Goal: Information Seeking & Learning: Learn about a topic

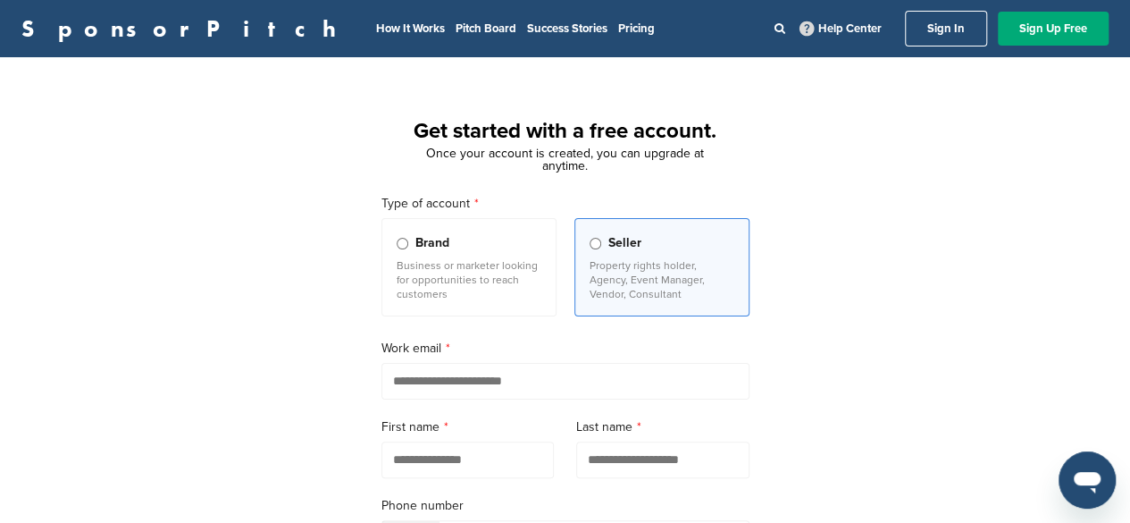
click at [939, 27] on link "Sign In" at bounding box center [946, 29] width 82 height 36
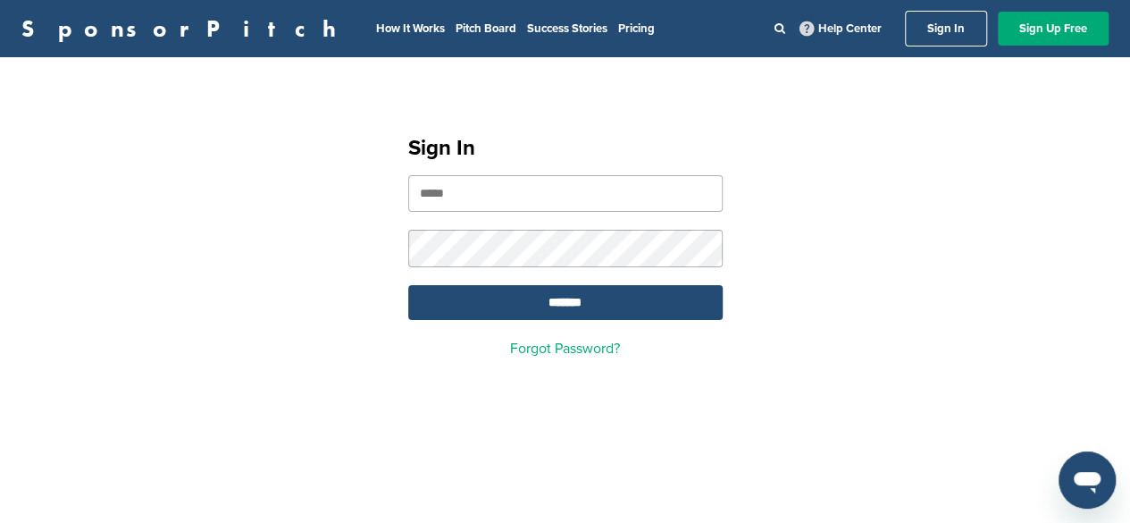
click at [553, 199] on input "email" at bounding box center [565, 193] width 315 height 37
click at [0, 522] on nordpass-portal at bounding box center [0, 523] width 0 height 0
type input "**********"
click at [677, 287] on input "*******" at bounding box center [565, 302] width 315 height 35
click at [681, 298] on input "*******" at bounding box center [565, 302] width 315 height 35
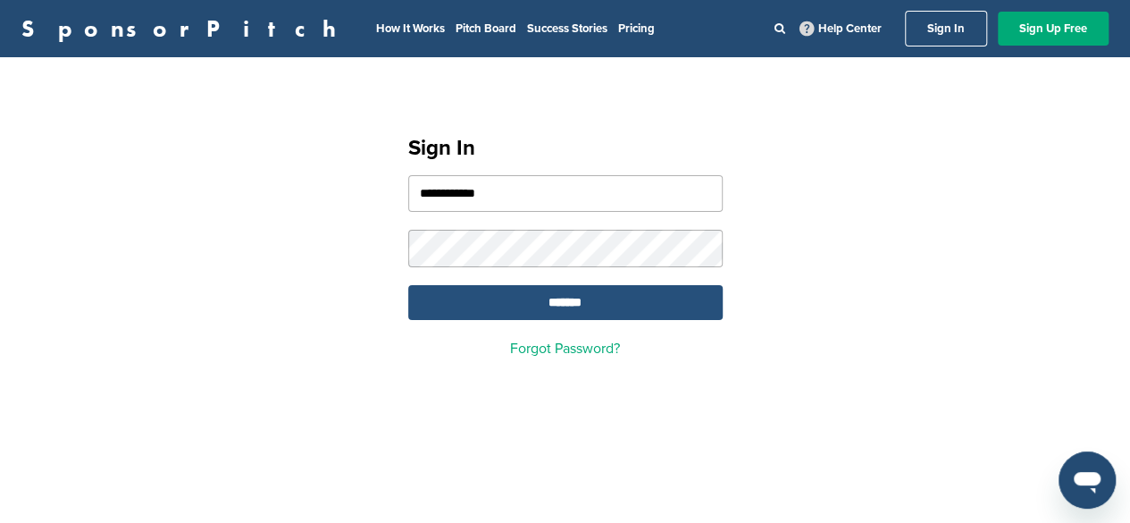
click at [681, 298] on input "*******" at bounding box center [565, 302] width 315 height 35
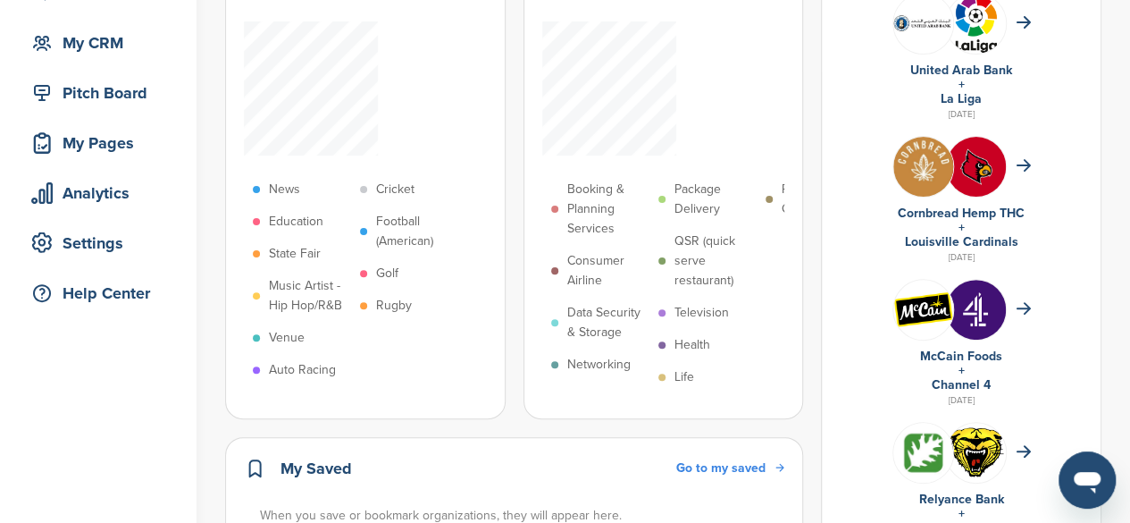
scroll to position [155, 0]
click at [991, 332] on img at bounding box center [976, 311] width 60 height 60
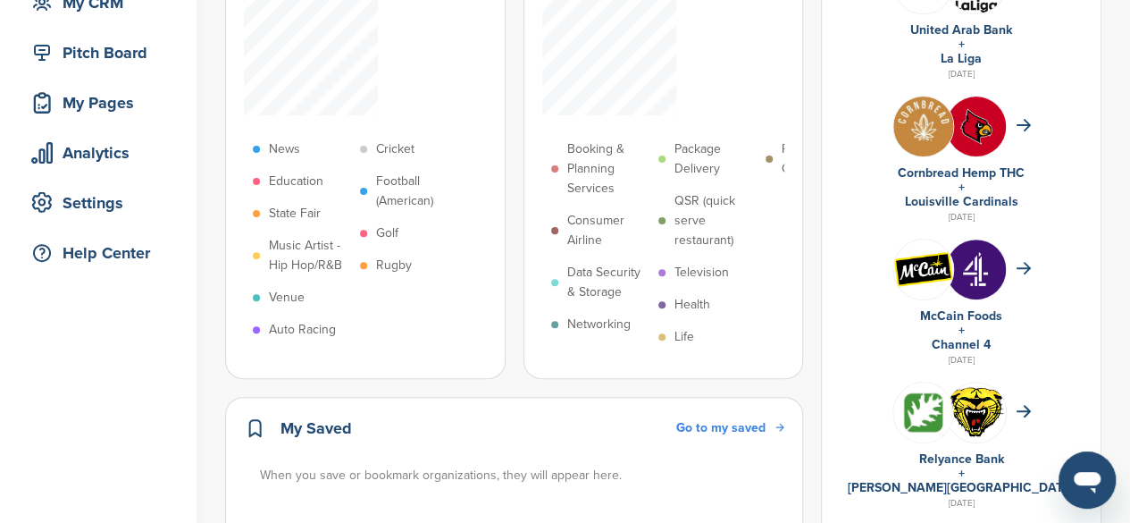
scroll to position [197, 0]
click at [1022, 262] on icon at bounding box center [1023, 267] width 15 height 13
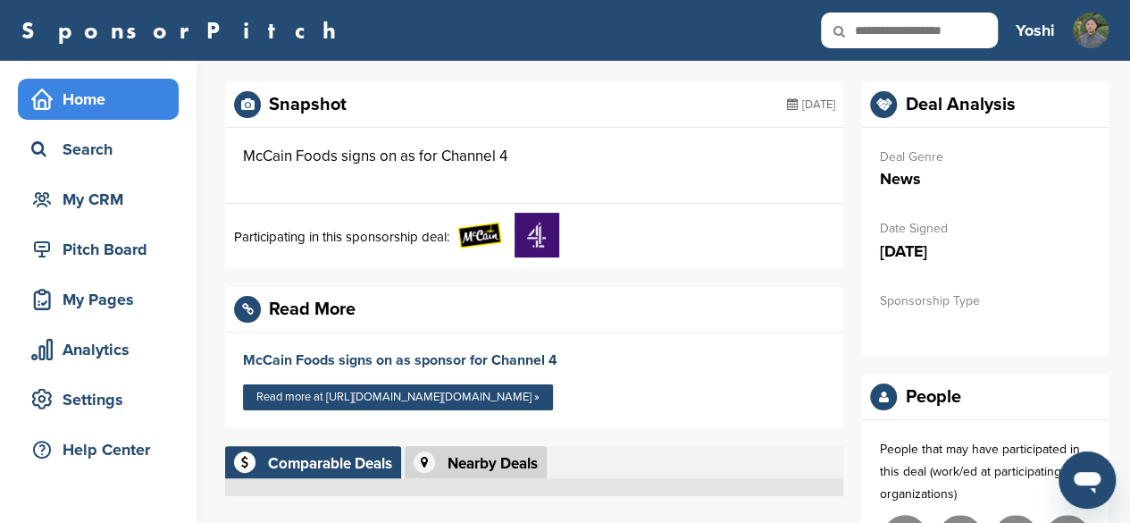
click at [123, 99] on div "Home" at bounding box center [103, 99] width 152 height 32
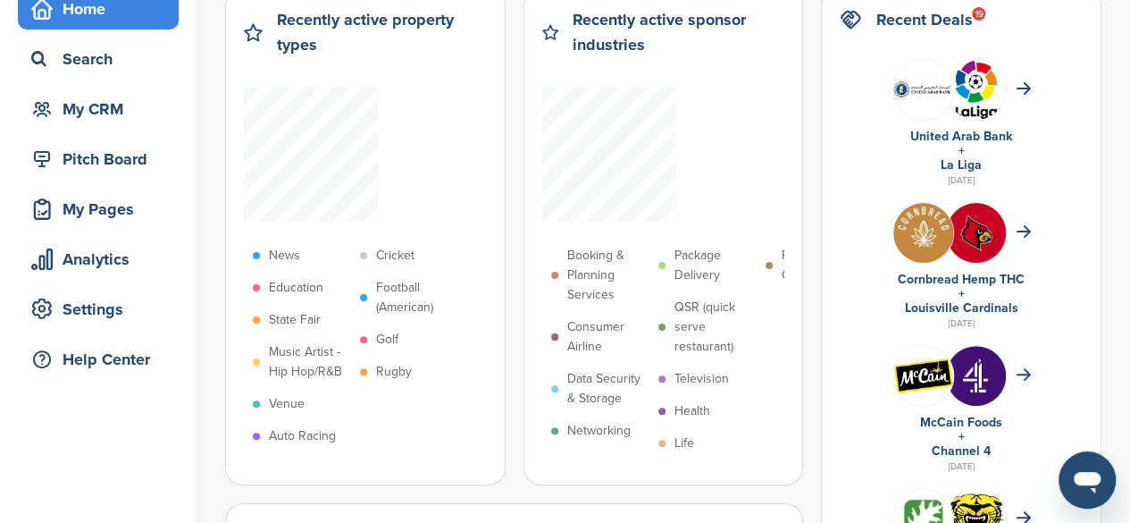
scroll to position [98, 0]
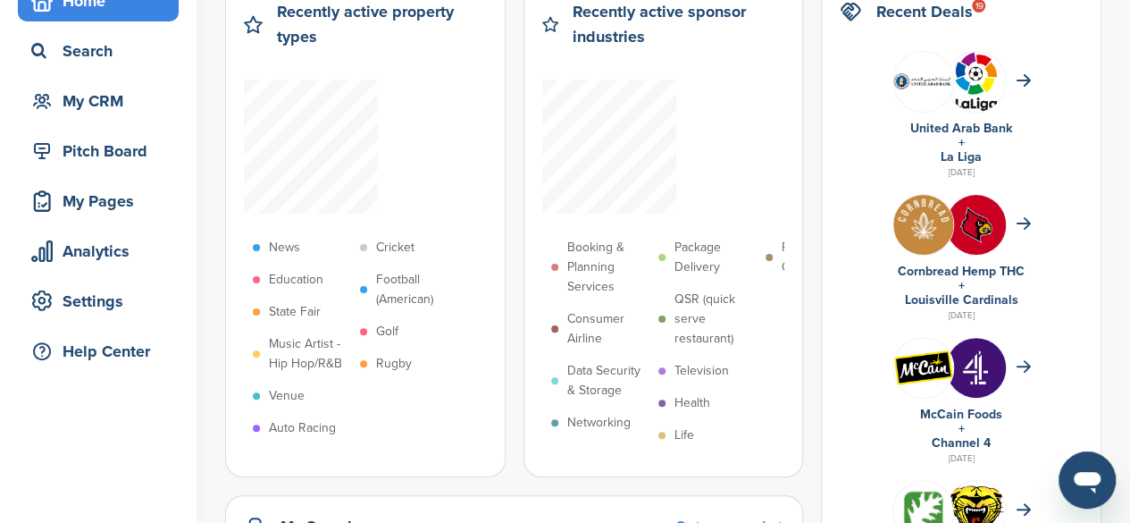
click at [292, 306] on p "State Fair" at bounding box center [295, 312] width 52 height 20
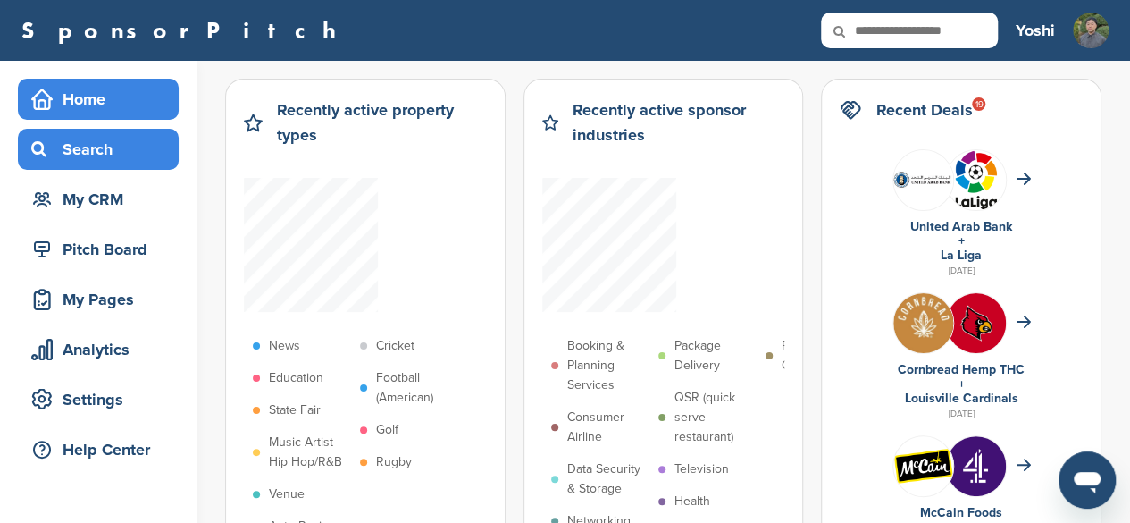
click at [130, 150] on div "Search" at bounding box center [103, 149] width 152 height 32
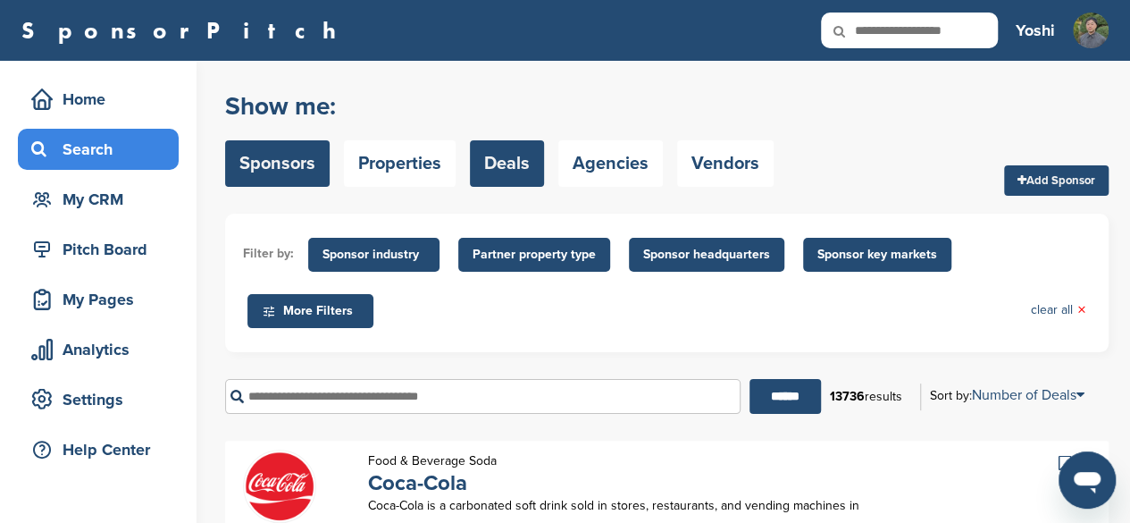
click at [500, 155] on link "Deals" at bounding box center [507, 163] width 74 height 46
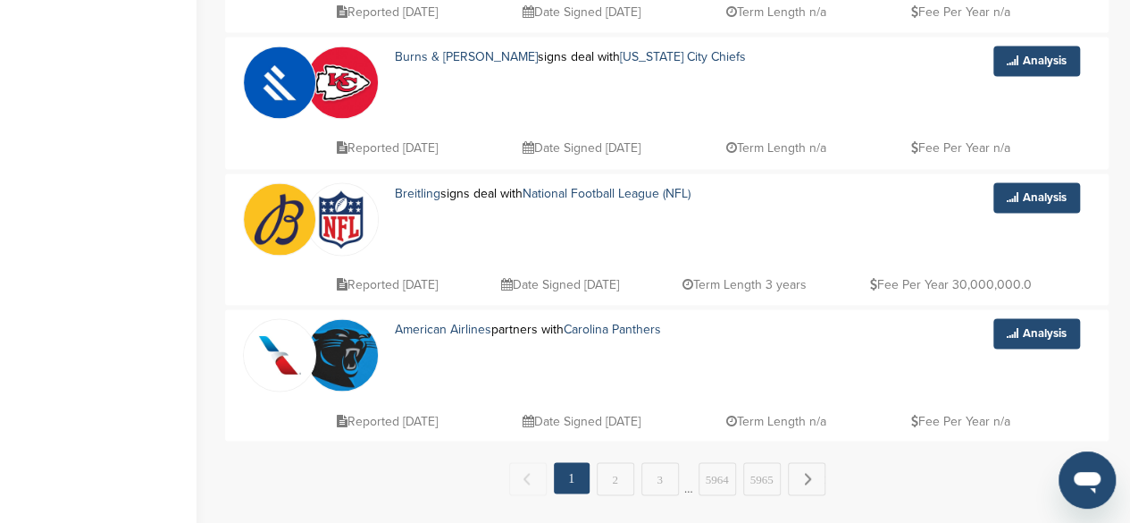
scroll to position [1300, 0]
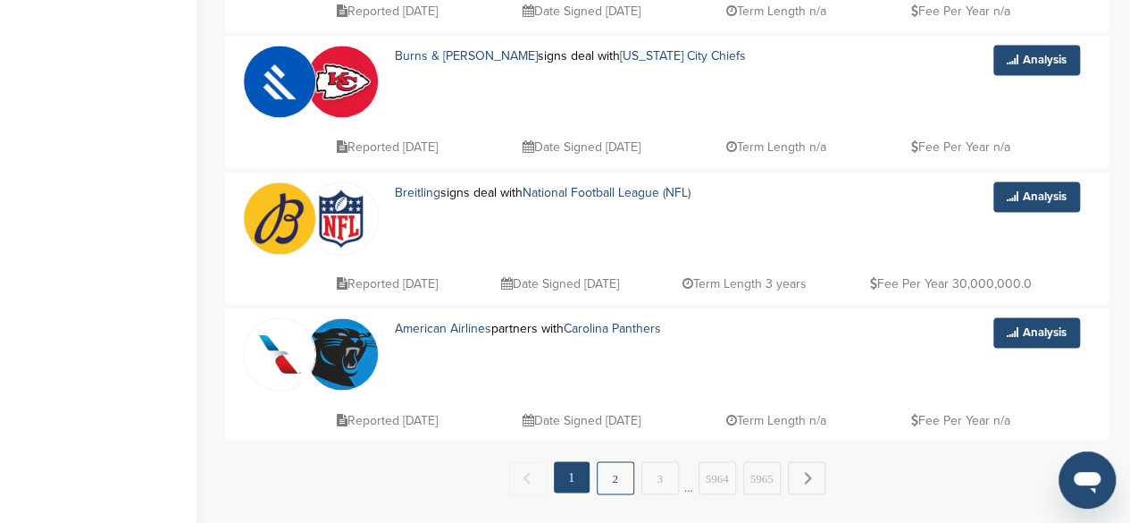
click at [617, 468] on link "2" at bounding box center [616, 477] width 38 height 33
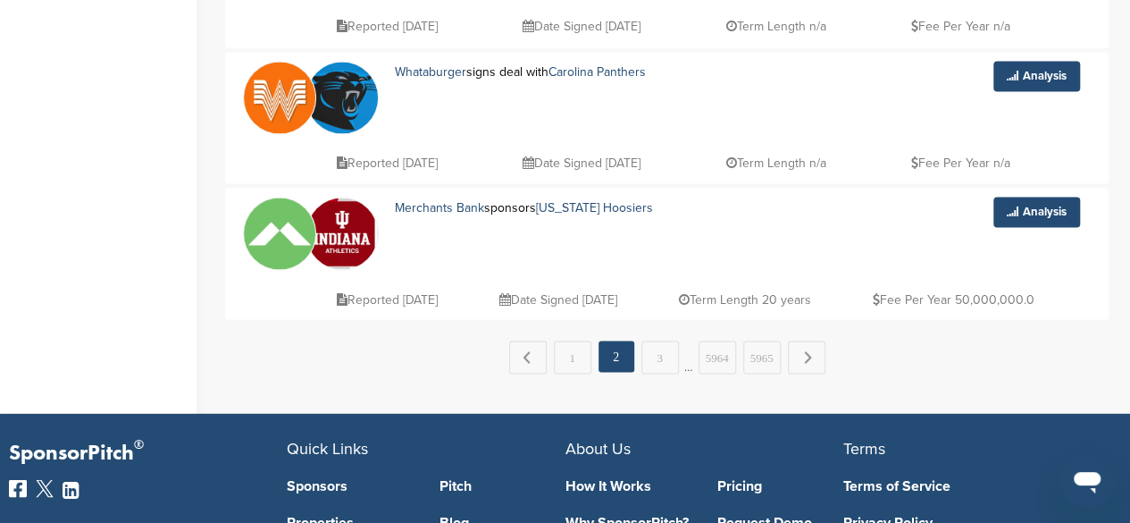
scroll to position [1422, 0]
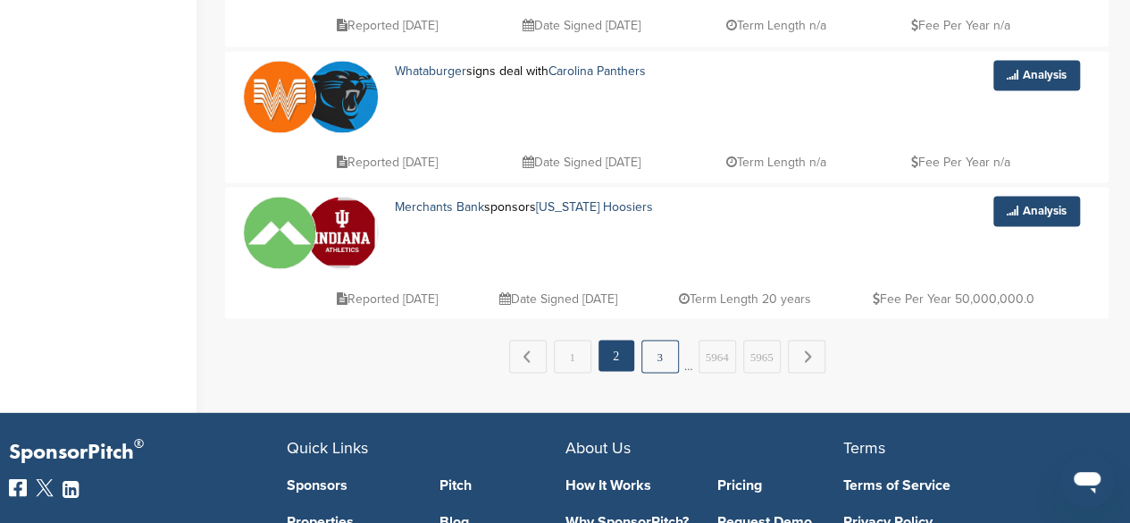
click at [665, 342] on link "3" at bounding box center [661, 356] width 38 height 33
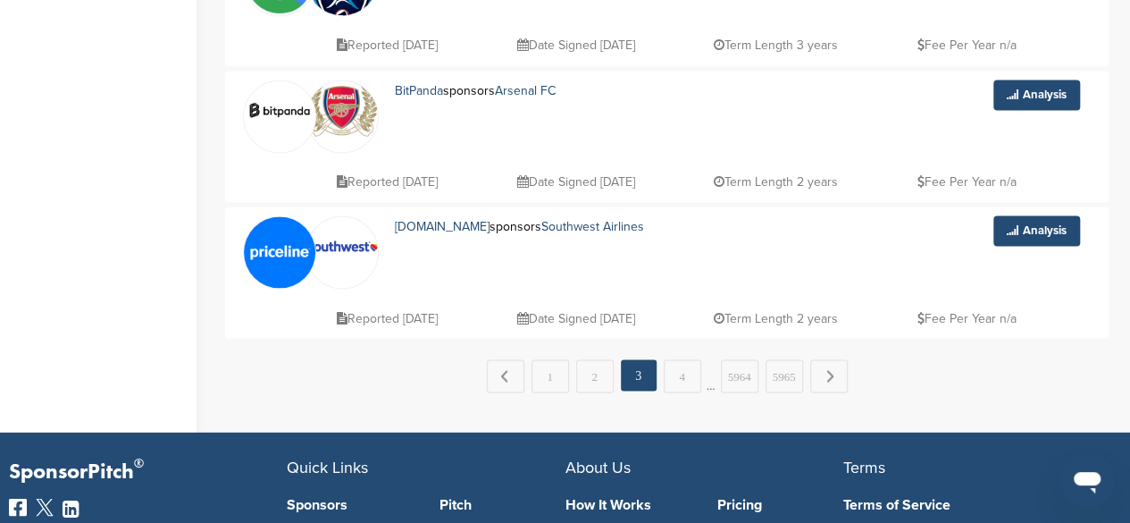
scroll to position [1403, 0]
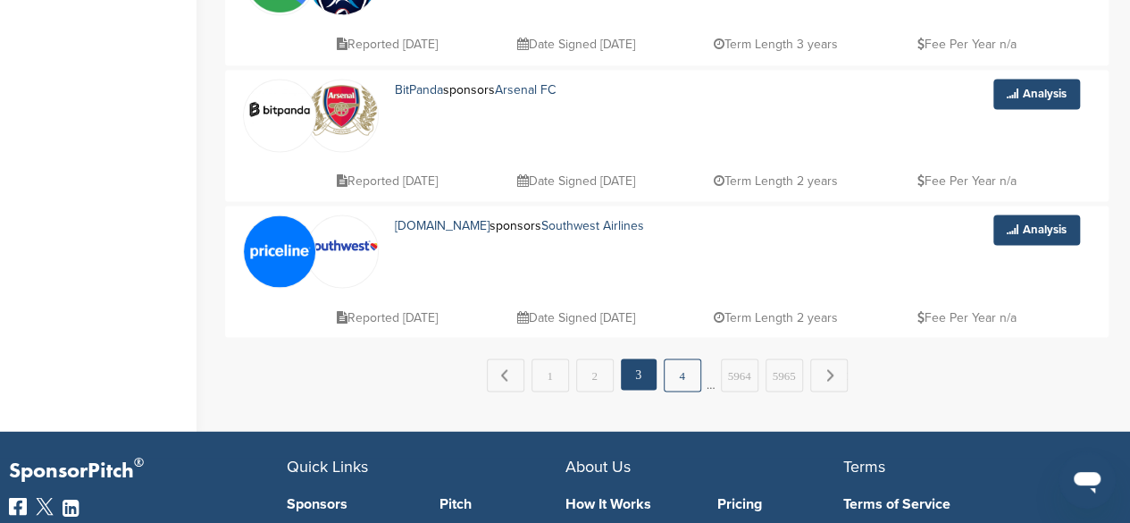
click at [683, 360] on link "4" at bounding box center [683, 374] width 38 height 33
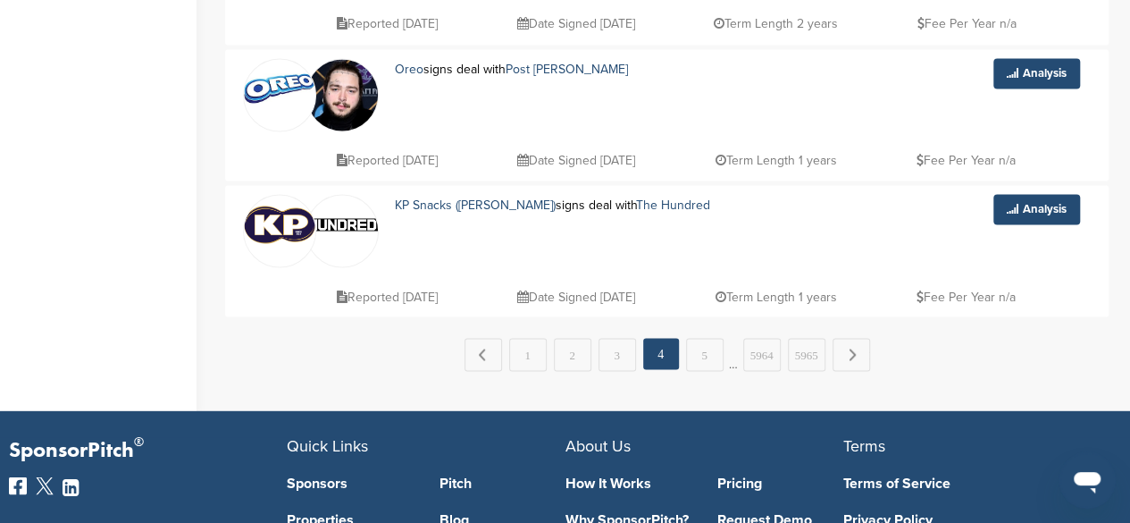
scroll to position [1424, 0]
